Goal: Task Accomplishment & Management: Complete application form

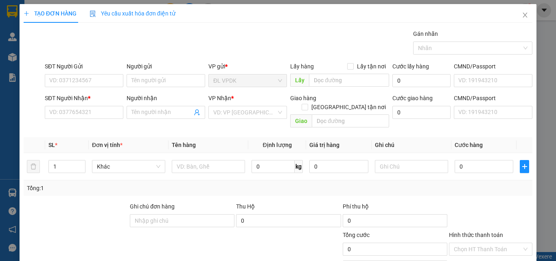
click at [164, 70] on div "Người gửi" at bounding box center [166, 66] width 79 height 9
click at [164, 74] on input "Người gửi" at bounding box center [166, 80] width 79 height 13
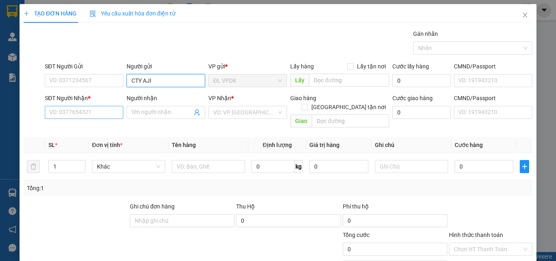
type input "CTY AJI"
click at [72, 108] on input "SĐT Người Nhận *" at bounding box center [84, 112] width 79 height 13
click at [89, 108] on input "0918048478" at bounding box center [84, 112] width 79 height 13
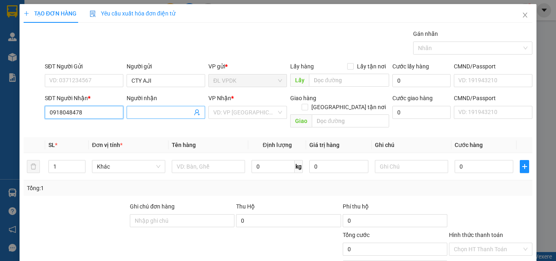
type input "0918048478"
click at [158, 109] on input "Người nhận" at bounding box center [162, 112] width 61 height 9
type input "T"
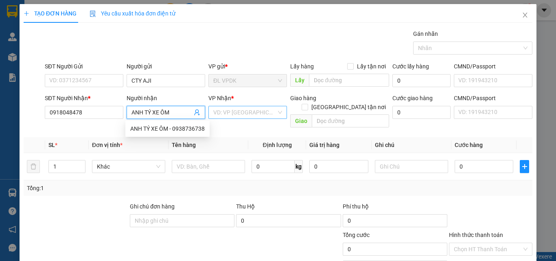
type input "ANH TÝ XE ÔM"
click at [239, 109] on input "search" at bounding box center [244, 112] width 63 height 12
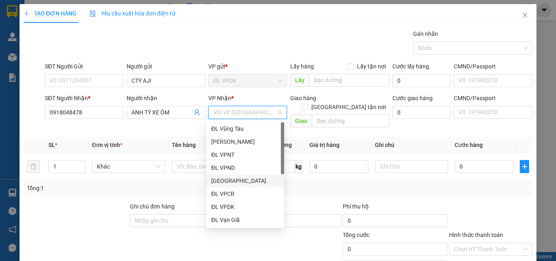
click at [237, 184] on div "[GEOGRAPHIC_DATA]" at bounding box center [245, 180] width 68 height 9
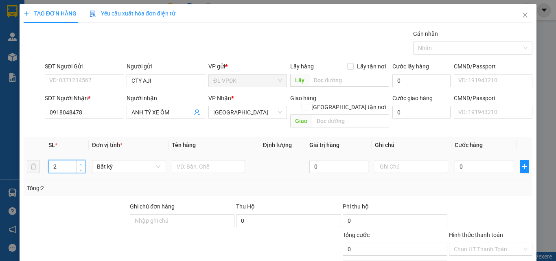
click at [79, 163] on icon "up" at bounding box center [80, 164] width 3 height 3
type input "3"
click at [79, 163] on icon "up" at bounding box center [80, 164] width 3 height 3
click at [182, 160] on input "text" at bounding box center [208, 166] width 73 height 13
drag, startPoint x: 85, startPoint y: 110, endPoint x: 45, endPoint y: 106, distance: 39.8
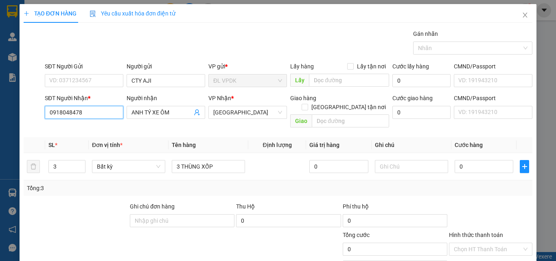
click at [45, 106] on input "0918048478" at bounding box center [84, 112] width 79 height 13
click at [79, 107] on input "0918048478" at bounding box center [84, 112] width 79 height 13
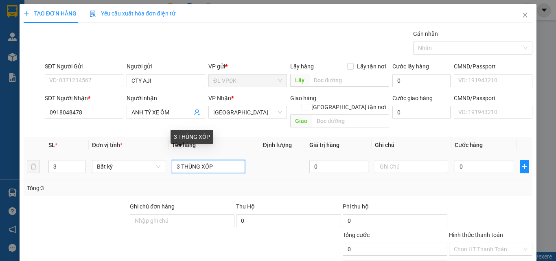
click at [212, 160] on input "3 THÙNG XỐP" at bounding box center [208, 166] width 73 height 13
type input "3 THÙNG RƯỢU"
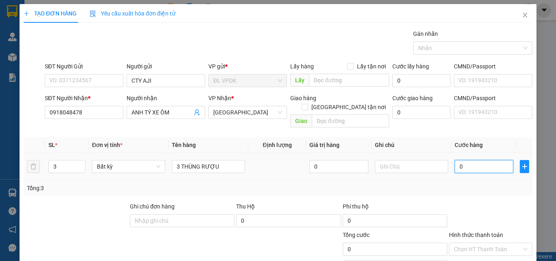
click at [479, 161] on input "0" at bounding box center [484, 166] width 59 height 13
type input "1"
type input "15"
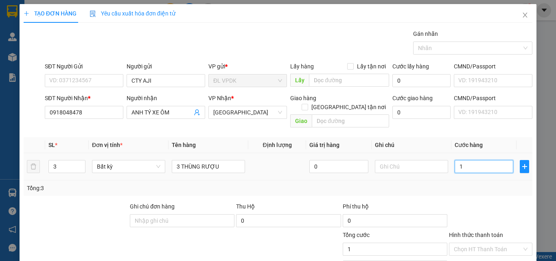
type input "15"
type input "150"
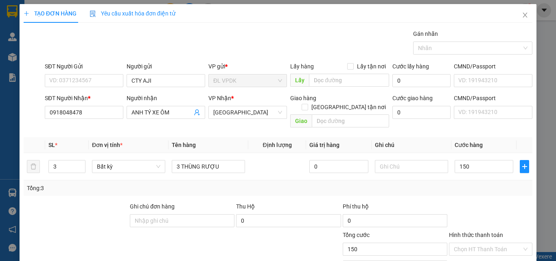
type input "150.000"
click at [483, 184] on div "Tổng: 3" at bounding box center [278, 188] width 502 height 9
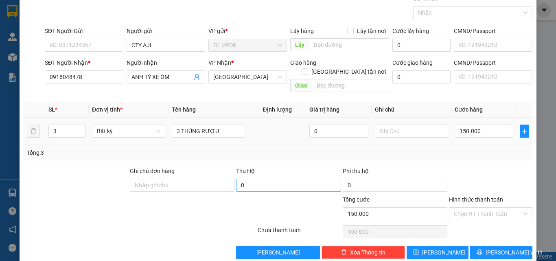
scroll to position [40, 0]
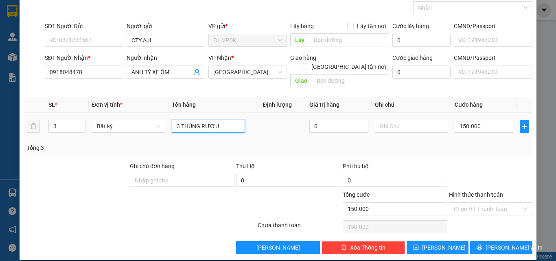
click at [230, 120] on input "3 THÙNG RƯỢU" at bounding box center [208, 126] width 73 height 13
type input "3 THÙNG XỐP"
click at [470, 203] on input "Hình thức thanh toán" at bounding box center [488, 209] width 68 height 12
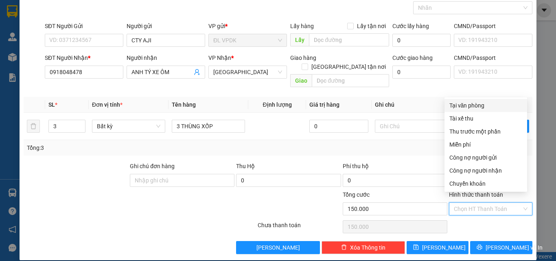
click at [469, 109] on div "Tại văn phòng" at bounding box center [486, 105] width 73 height 9
type input "0"
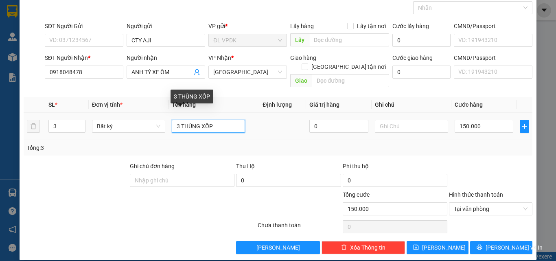
click at [230, 120] on input "3 THÙNG XỐP" at bounding box center [208, 126] width 73 height 13
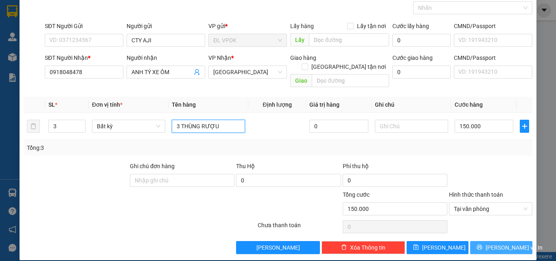
type input "3 THÙNG RƯỢU"
click at [499, 243] on span "Lưu và In" at bounding box center [514, 247] width 57 height 9
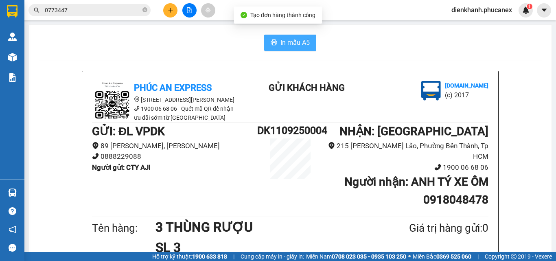
click at [281, 44] on span "In mẫu A5" at bounding box center [295, 42] width 29 height 10
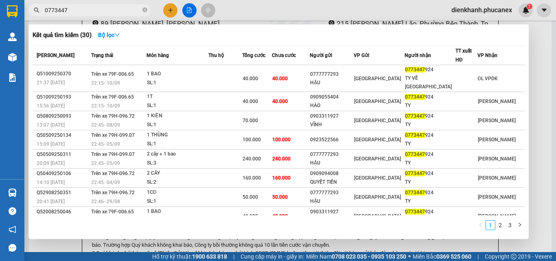
click at [147, 9] on span "0773447" at bounding box center [90, 10] width 122 height 12
drag, startPoint x: 97, startPoint y: 15, endPoint x: 33, endPoint y: 14, distance: 63.9
click at [33, 14] on span "0773447" at bounding box center [90, 10] width 122 height 12
click at [82, 7] on input "0773447" at bounding box center [93, 10] width 96 height 9
drag, startPoint x: 62, startPoint y: 10, endPoint x: 57, endPoint y: 10, distance: 4.5
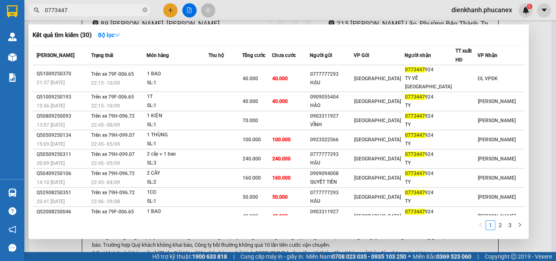
click at [57, 10] on input "0773447" at bounding box center [93, 10] width 96 height 9
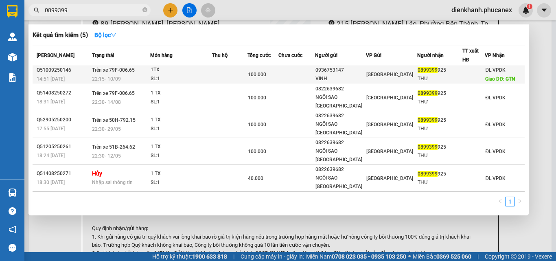
type input "0899399"
click at [150, 66] on td "Trên xe 79F-006.65 22:15 - 10/09" at bounding box center [120, 74] width 60 height 19
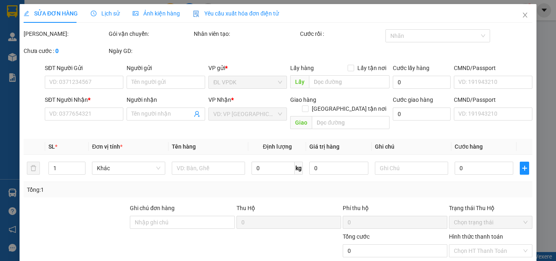
type input "0936753147"
type input "VINH"
type input "0899399925"
type input "THƯ"
type input "GTN"
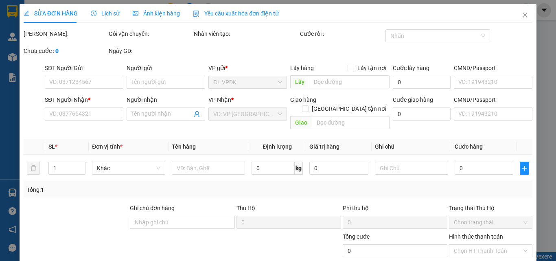
type input "60.000"
type input "100.000"
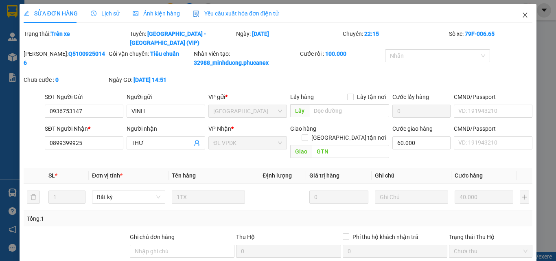
click at [522, 17] on icon "close" at bounding box center [525, 15] width 7 height 7
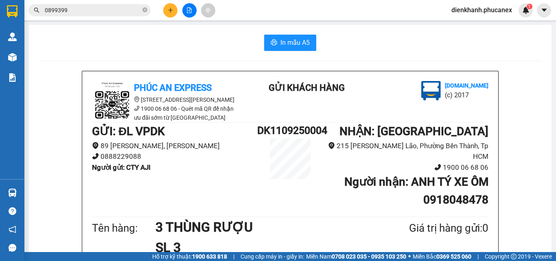
click at [171, 13] on button at bounding box center [170, 10] width 14 height 14
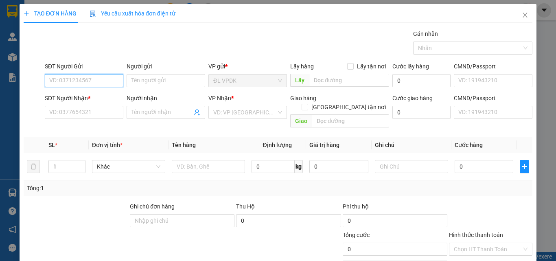
drag, startPoint x: 75, startPoint y: 83, endPoint x: 81, endPoint y: 78, distance: 7.6
click at [80, 80] on input "SĐT Người Gửi" at bounding box center [84, 80] width 79 height 13
type input "0973614001"
click at [74, 94] on div "0973614001 - CƯỜNG" at bounding box center [83, 96] width 68 height 9
type input "CƯỜNG"
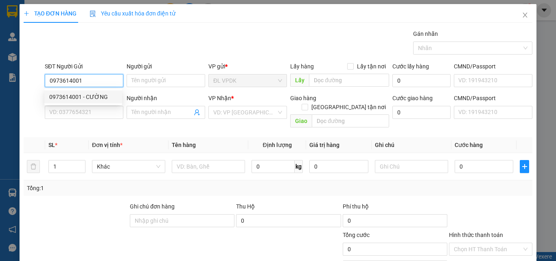
type input "0382582353"
type input "GIANG"
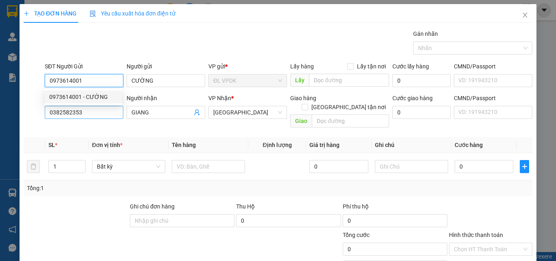
type input "0973614001"
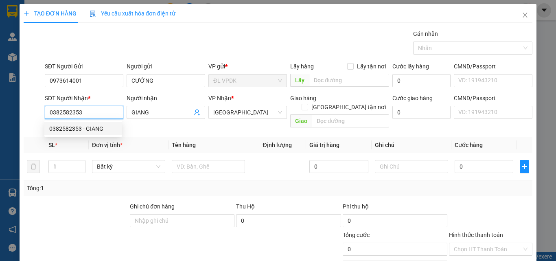
drag, startPoint x: 64, startPoint y: 111, endPoint x: 30, endPoint y: 110, distance: 33.8
click at [30, 110] on div "SĐT Người Nhận * 0382582353 Người nhận GIANG VP Nhận * ĐL Quận 5 Giao hàng Giao…" at bounding box center [278, 112] width 511 height 37
click at [60, 111] on input "0382582353" at bounding box center [84, 112] width 79 height 13
drag, startPoint x: 84, startPoint y: 113, endPoint x: 30, endPoint y: 102, distance: 55.2
click at [28, 103] on div "SĐT Người Nhận * 0382582353 Người nhận GIANG VP Nhận * ĐL Quận 5 Giao hàng Giao…" at bounding box center [278, 112] width 511 height 37
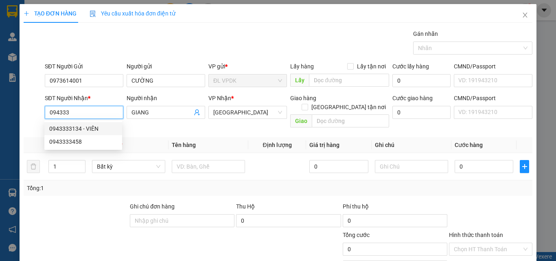
click at [84, 127] on div "0943333134 - VIÊN" at bounding box center [83, 128] width 68 height 9
type input "0943333134"
type input "VIÊN"
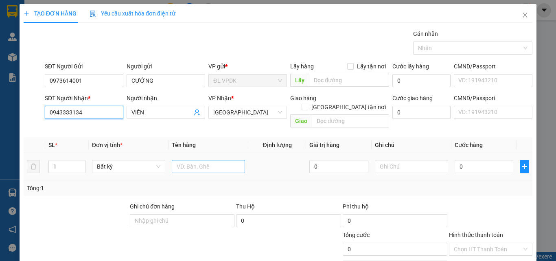
type input "0943333134"
click at [194, 160] on input "text" at bounding box center [208, 166] width 73 height 13
type input "1 TX"
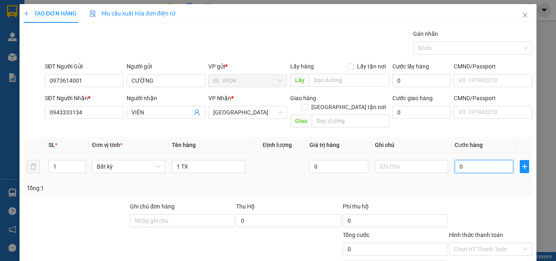
click at [459, 160] on input "0" at bounding box center [484, 166] width 59 height 13
type input "1"
type input "11"
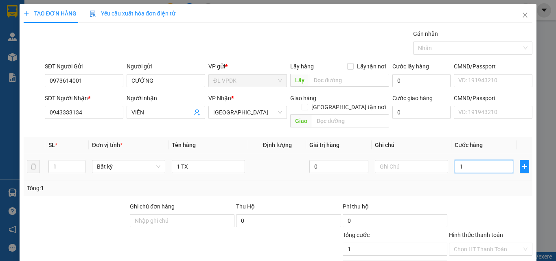
type input "11"
type input "110"
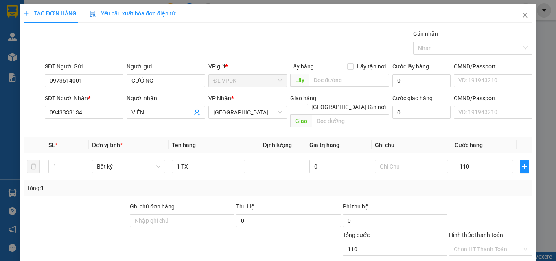
type input "110.000"
click at [472, 186] on div "Tổng: 1" at bounding box center [278, 187] width 509 height 15
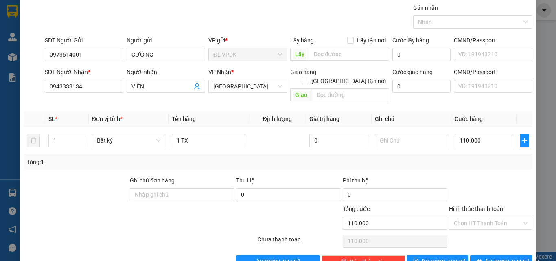
scroll to position [40, 0]
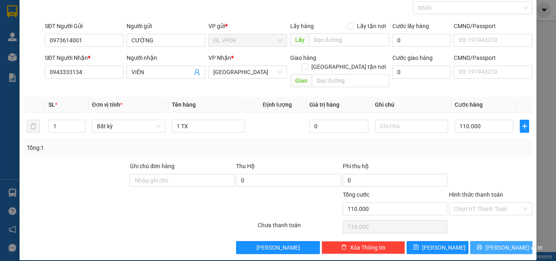
click at [483, 245] on icon "printer" at bounding box center [479, 247] width 5 height 5
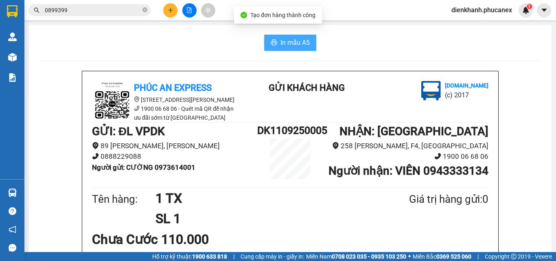
click at [283, 39] on span "In mẫu A5" at bounding box center [295, 42] width 29 height 10
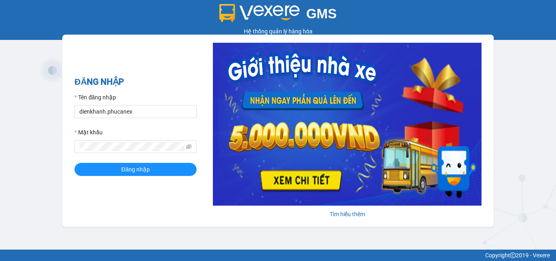
click at [158, 168] on button "Đăng nhập" at bounding box center [136, 169] width 122 height 13
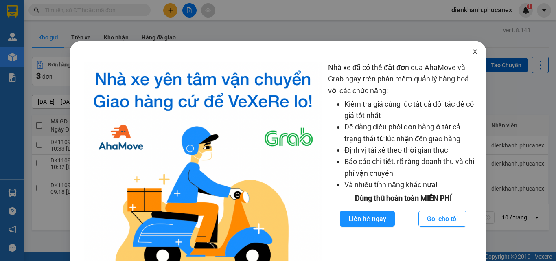
drag, startPoint x: 469, startPoint y: 52, endPoint x: 316, endPoint y: 59, distance: 152.9
click at [472, 53] on icon "close" at bounding box center [475, 51] width 7 height 7
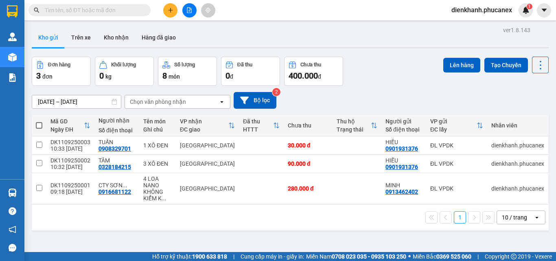
paste input "0918048478"
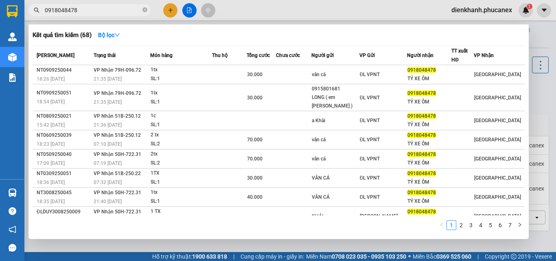
type input "0918048478"
